Goal: Information Seeking & Learning: Learn about a topic

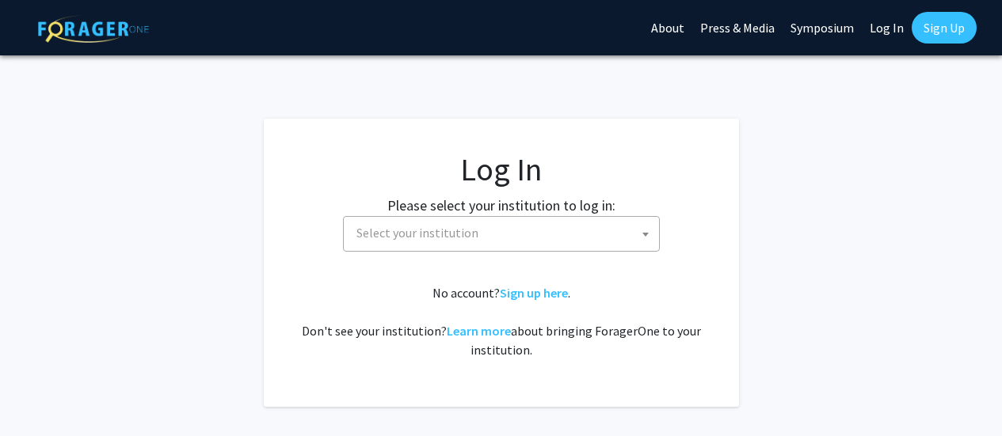
select select
click at [467, 223] on span "Select your institution" at bounding box center [504, 233] width 309 height 32
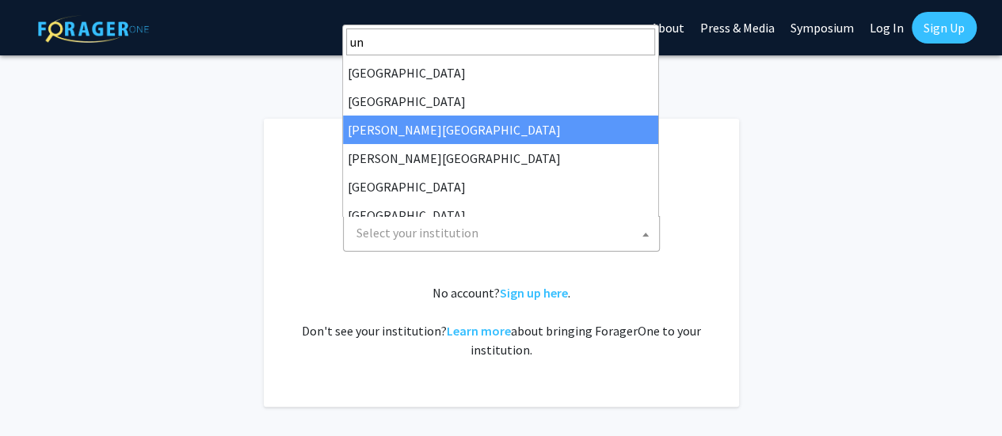
type input "u"
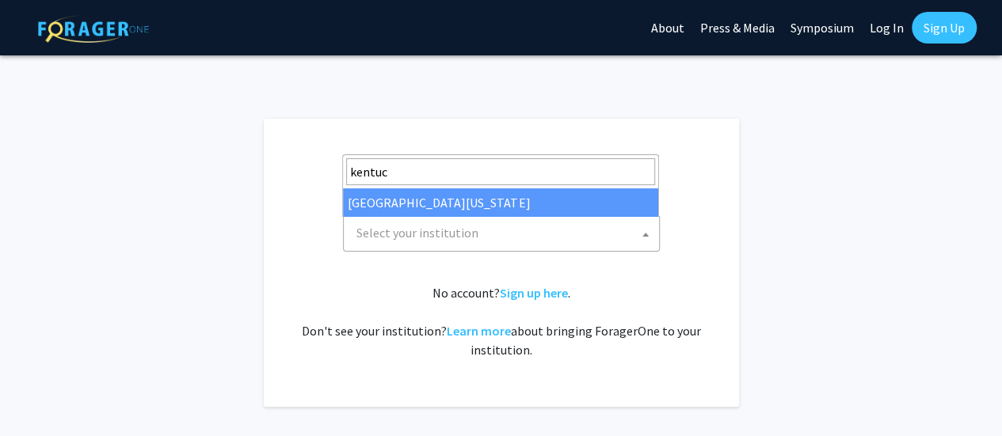
type input "kentuck"
select select "13"
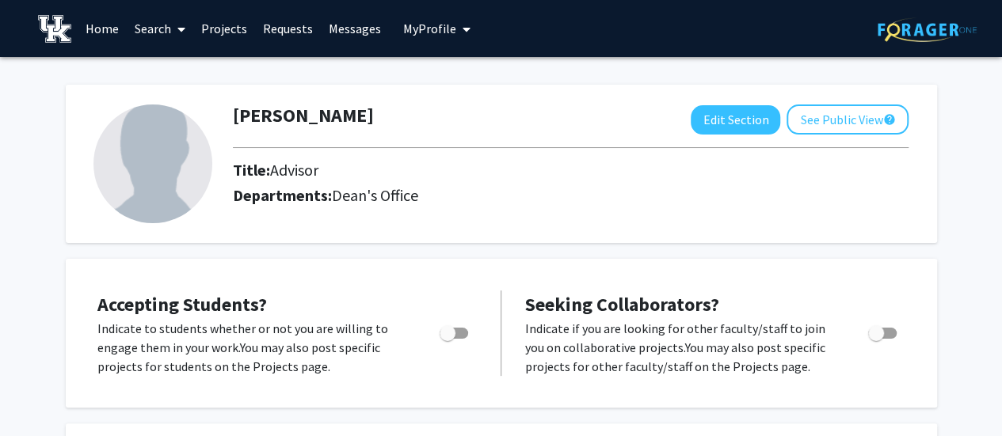
click at [206, 22] on link "Projects" at bounding box center [224, 28] width 62 height 55
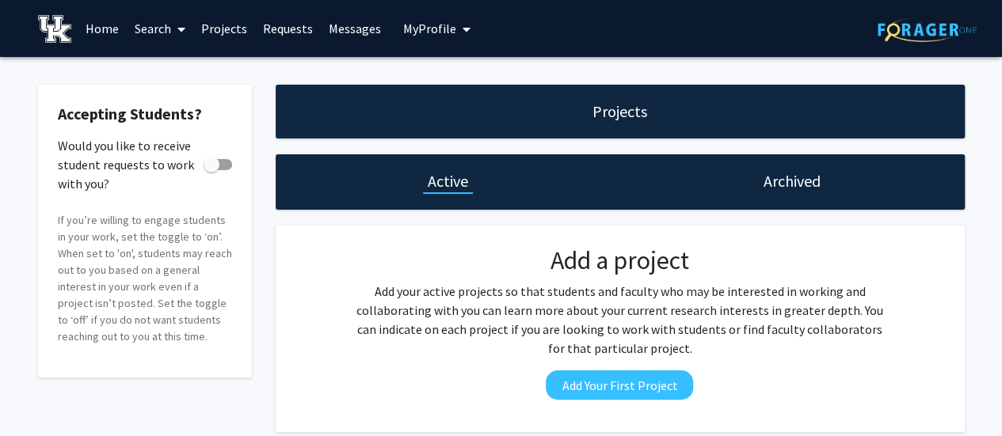
click at [167, 32] on link "Search" at bounding box center [160, 28] width 67 height 55
click at [166, 93] on span "Students" at bounding box center [175, 105] width 97 height 32
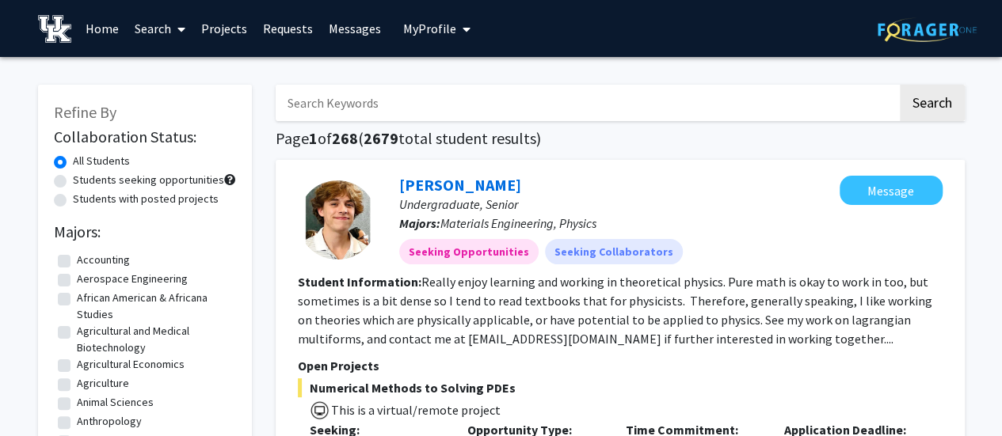
click at [174, 36] on span at bounding box center [178, 29] width 14 height 55
click at [168, 67] on span "Faculty/Staff" at bounding box center [185, 73] width 116 height 32
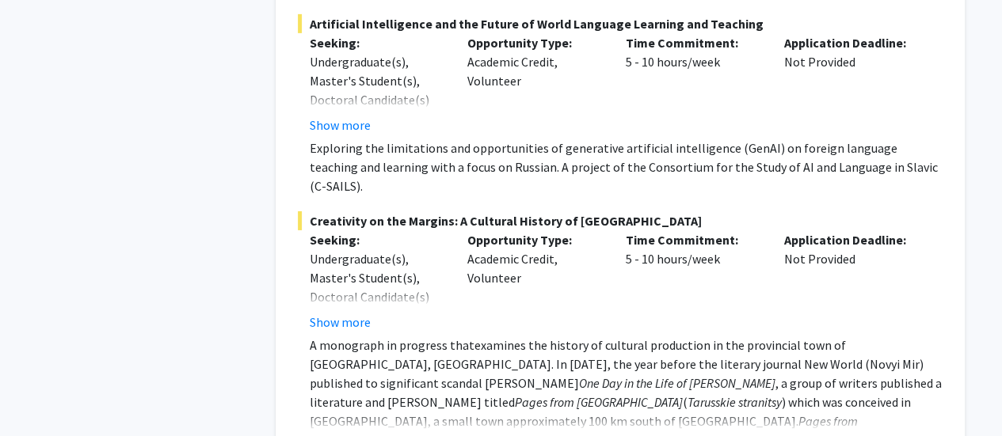
scroll to position [8597, 0]
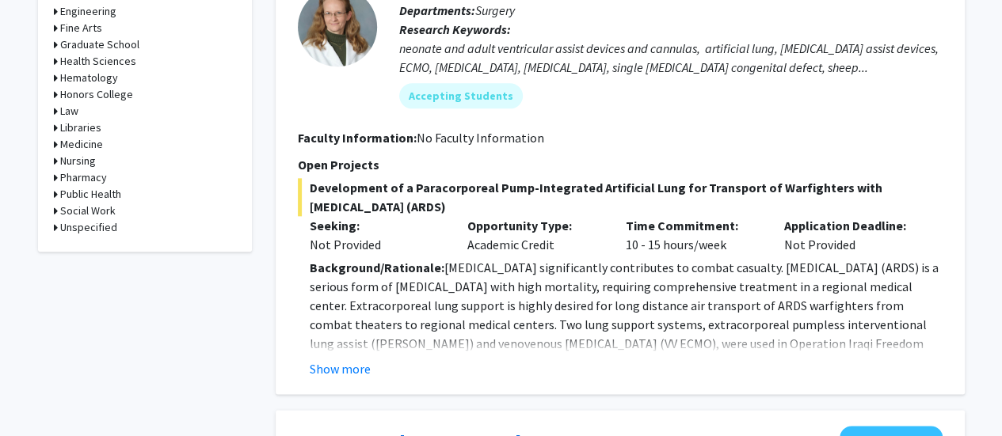
scroll to position [871, 0]
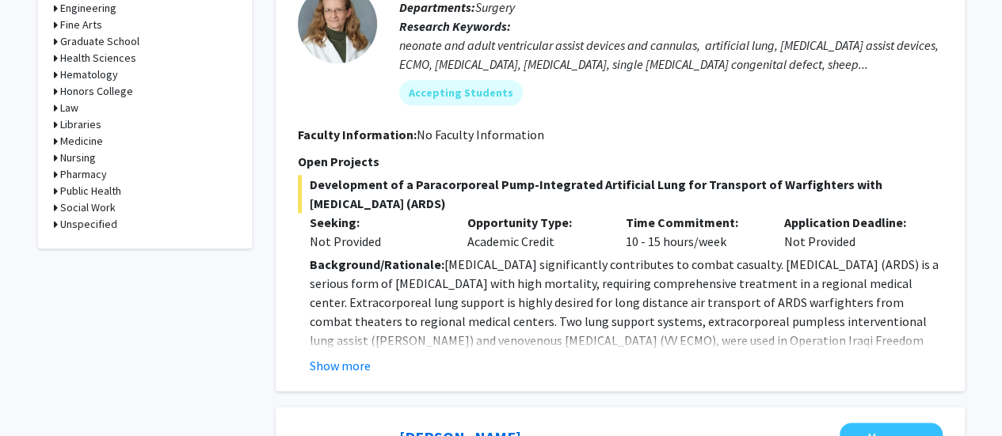
click at [360, 357] on div "Cherry Ballard Croft Message Faculty Associate Professor Departments: Surgery R…" at bounding box center [620, 152] width 689 height 477
click at [356, 356] on button "Show more" at bounding box center [340, 365] width 61 height 19
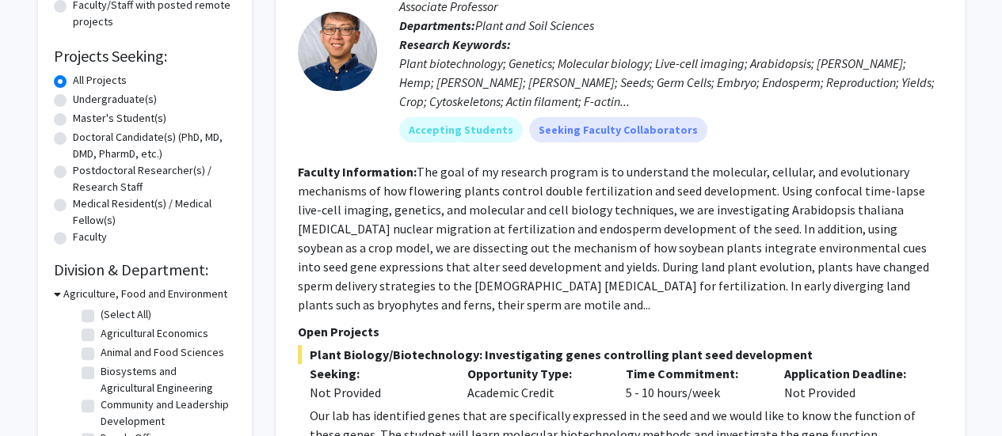
scroll to position [0, 0]
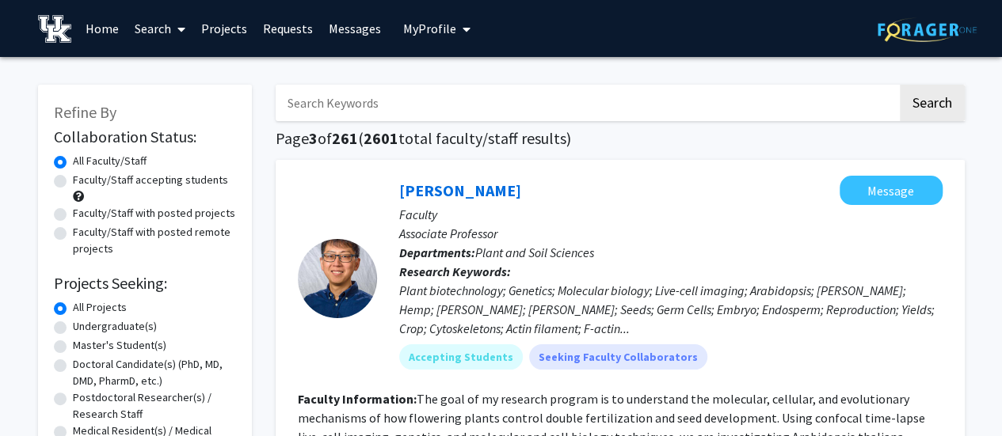
click at [149, 25] on link "Search" at bounding box center [160, 28] width 67 height 55
click at [162, 33] on link "Search" at bounding box center [160, 28] width 67 height 55
click at [92, 38] on link "Home" at bounding box center [102, 28] width 49 height 55
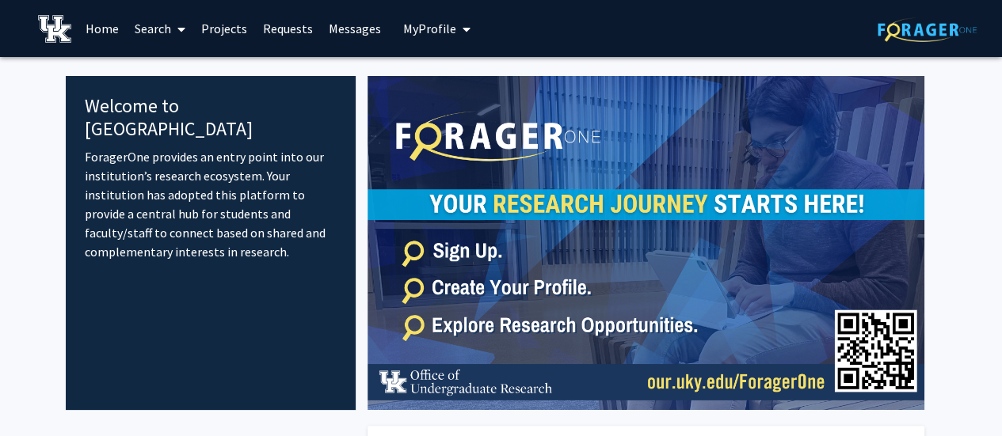
click at [278, 36] on link "Requests" at bounding box center [288, 28] width 66 height 55
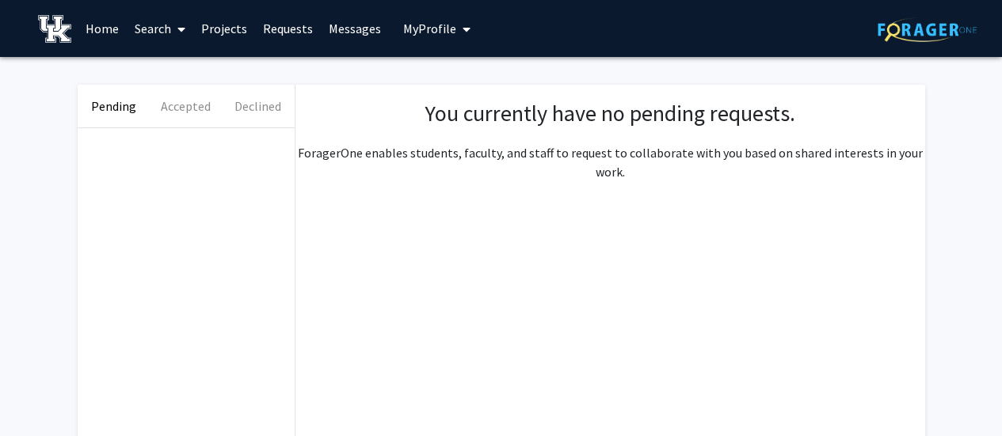
click at [456, 36] on span "My profile dropdown to access profile and logout" at bounding box center [463, 29] width 14 height 55
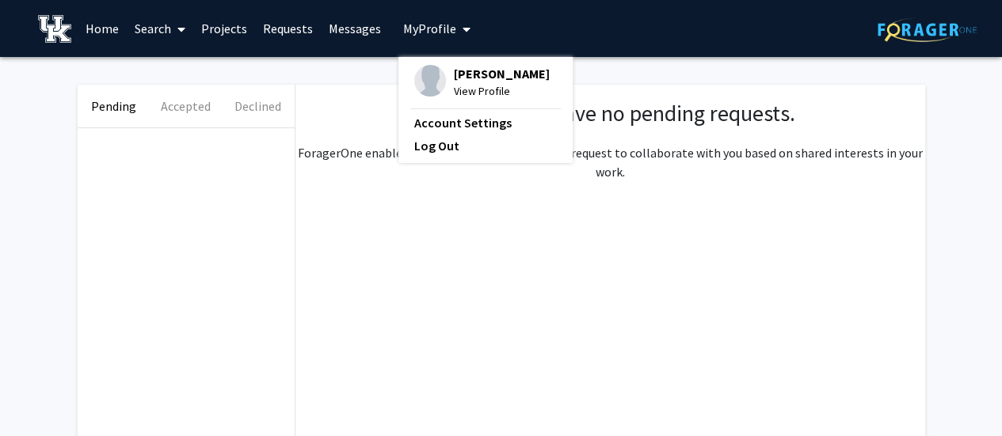
click at [456, 36] on span "My profile dropdown to access profile and logout" at bounding box center [463, 29] width 14 height 55
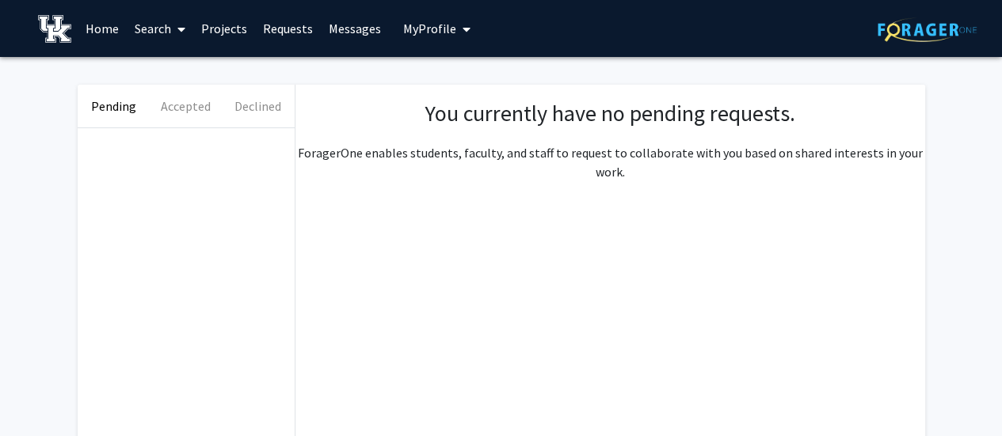
click at [200, 106] on button "Accepted" at bounding box center [186, 106] width 72 height 43
click at [249, 101] on button "Declined" at bounding box center [258, 106] width 72 height 43
click at [127, 102] on button "Pending" at bounding box center [114, 106] width 72 height 43
click at [155, 32] on link "Search" at bounding box center [160, 28] width 67 height 55
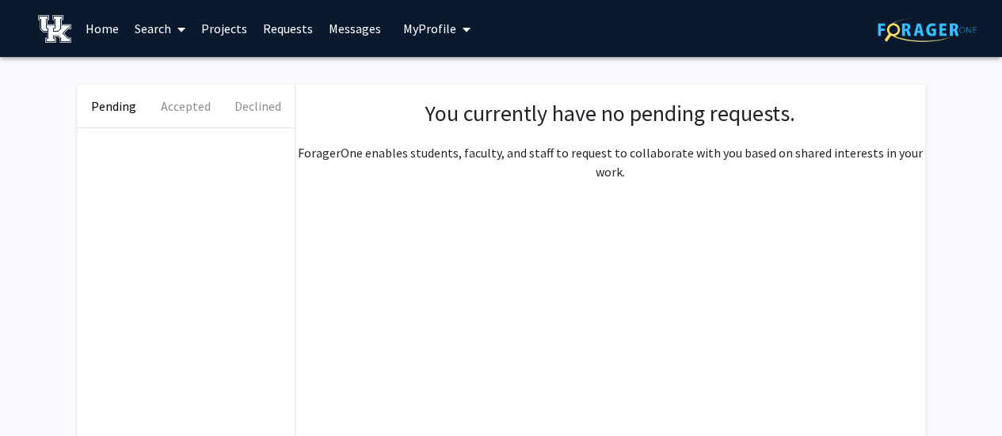
click at [62, 36] on img at bounding box center [55, 29] width 34 height 28
